Goal: Task Accomplishment & Management: Manage account settings

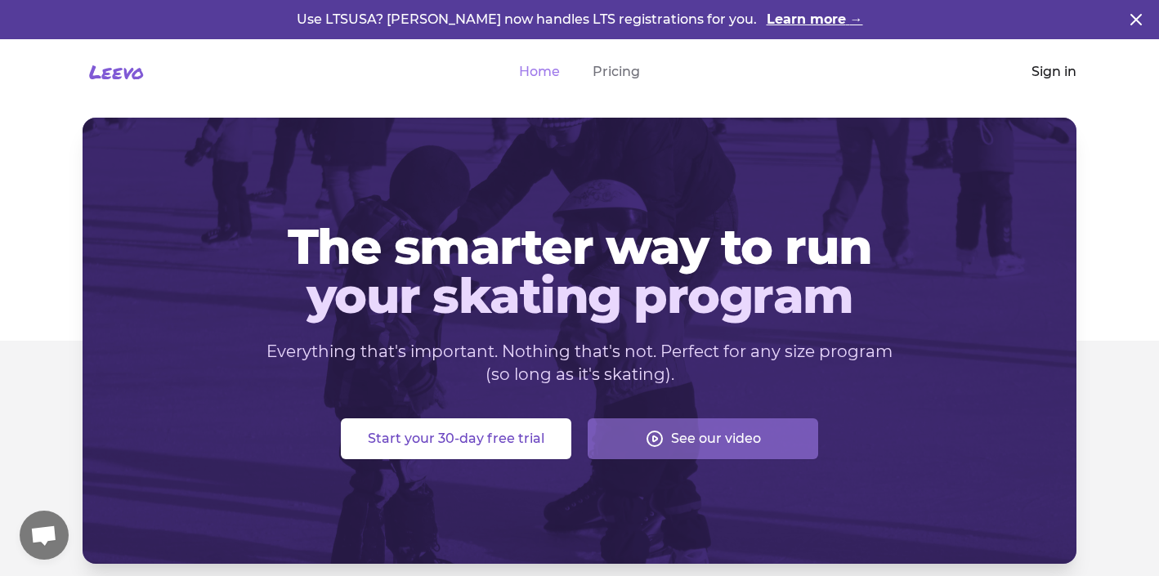
click at [1049, 71] on link "Sign in" at bounding box center [1053, 72] width 45 height 20
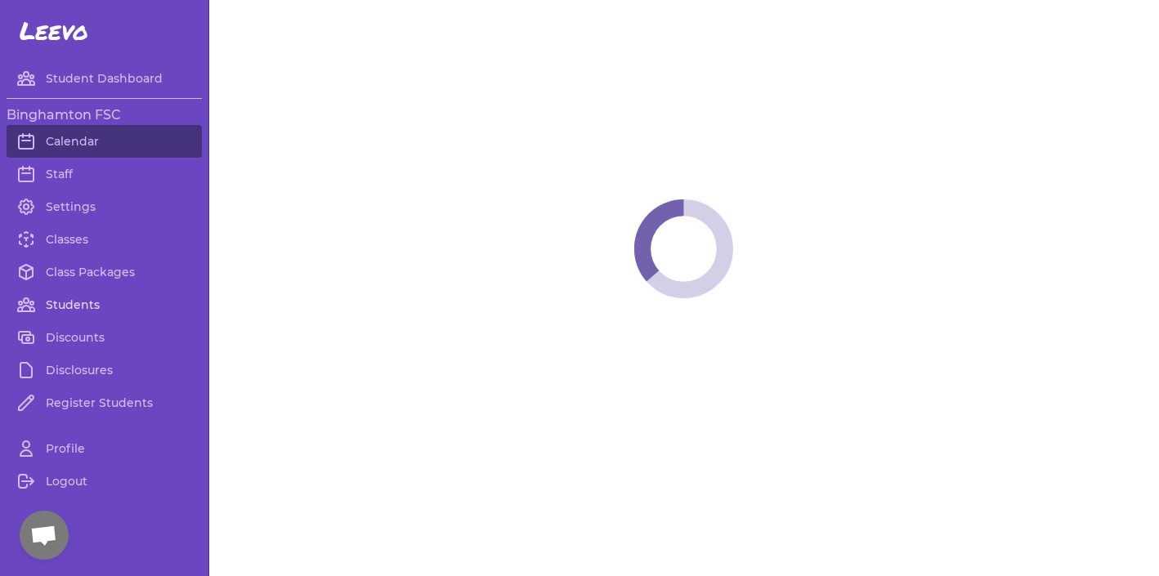
click at [38, 309] on link "Students" at bounding box center [104, 304] width 195 height 33
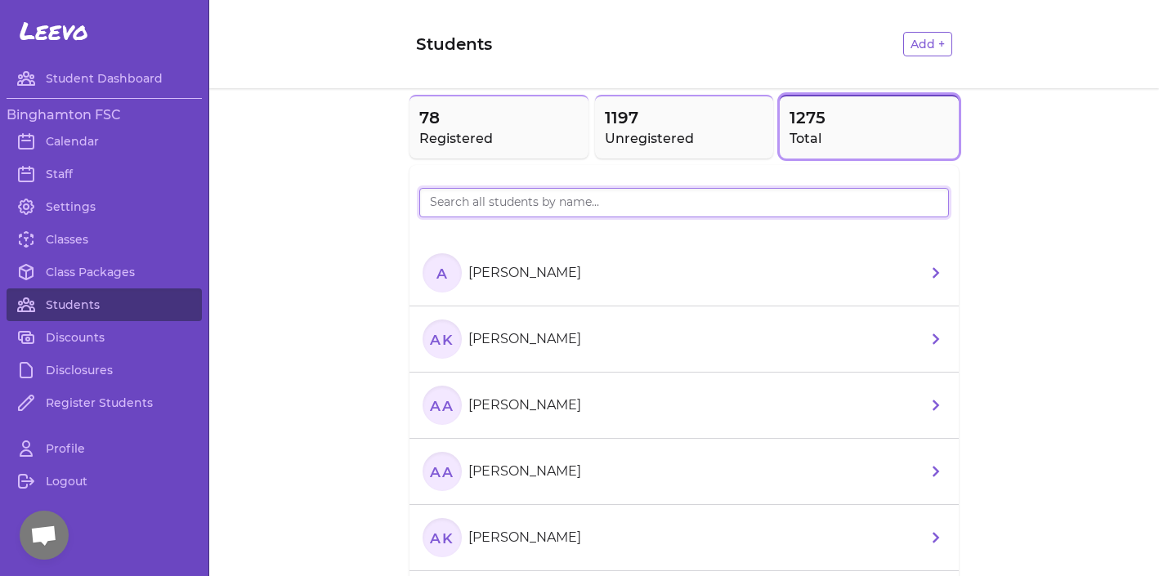
click at [639, 208] on input "search" at bounding box center [684, 202] width 530 height 29
paste input "[PERSON_NAME]"
type input "[PERSON_NAME]"
click at [597, 268] on li "AS [PERSON_NAME]" at bounding box center [683, 273] width 549 height 66
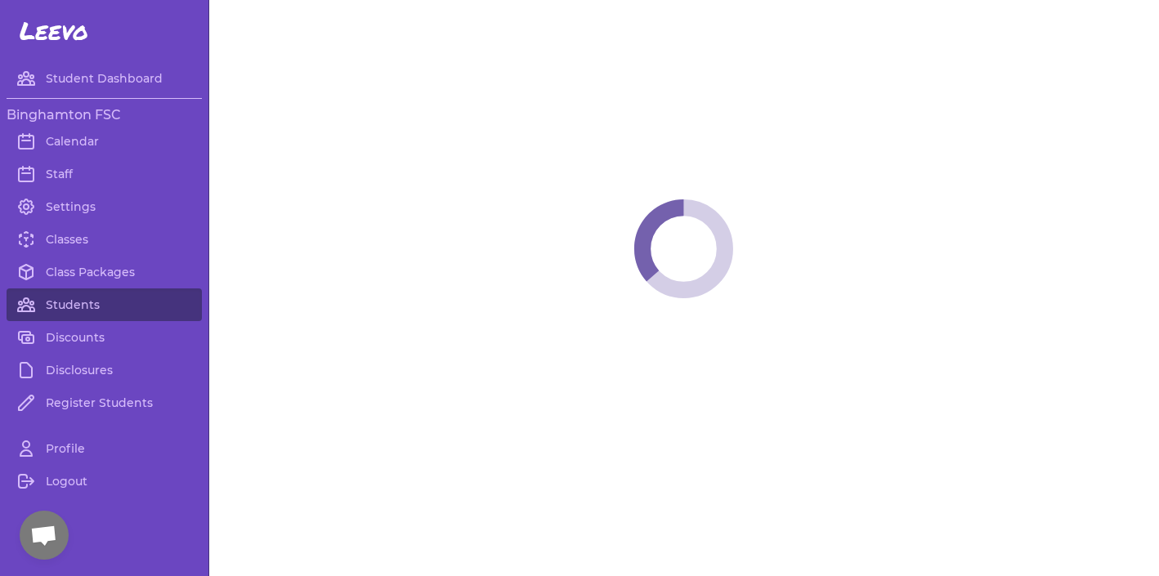
select select "NY"
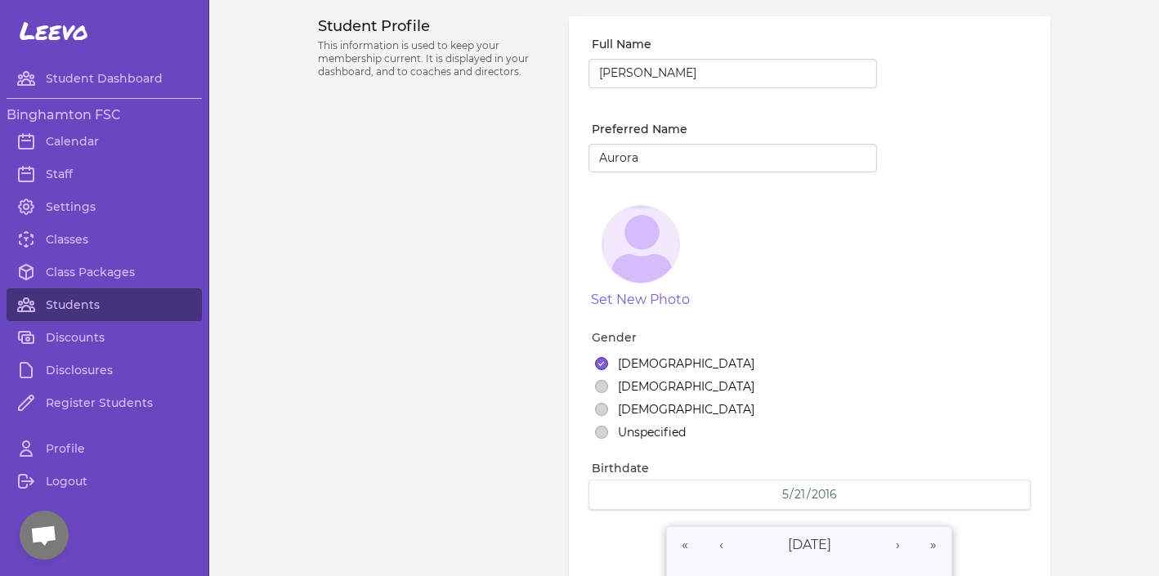
select select "1"
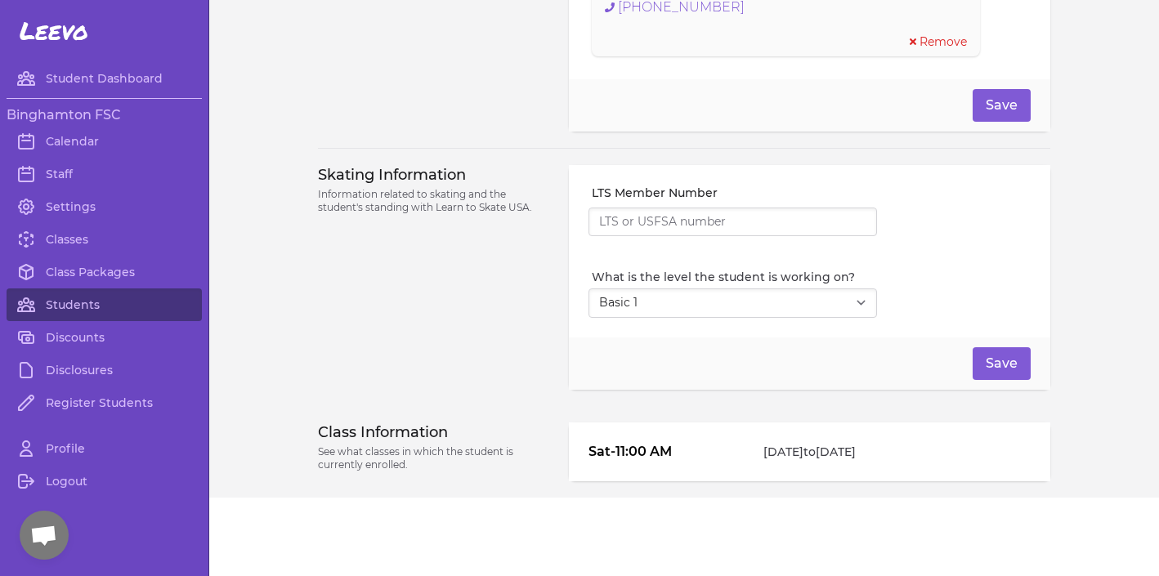
scroll to position [1325, 0]
